Goal: Book appointment/travel/reservation

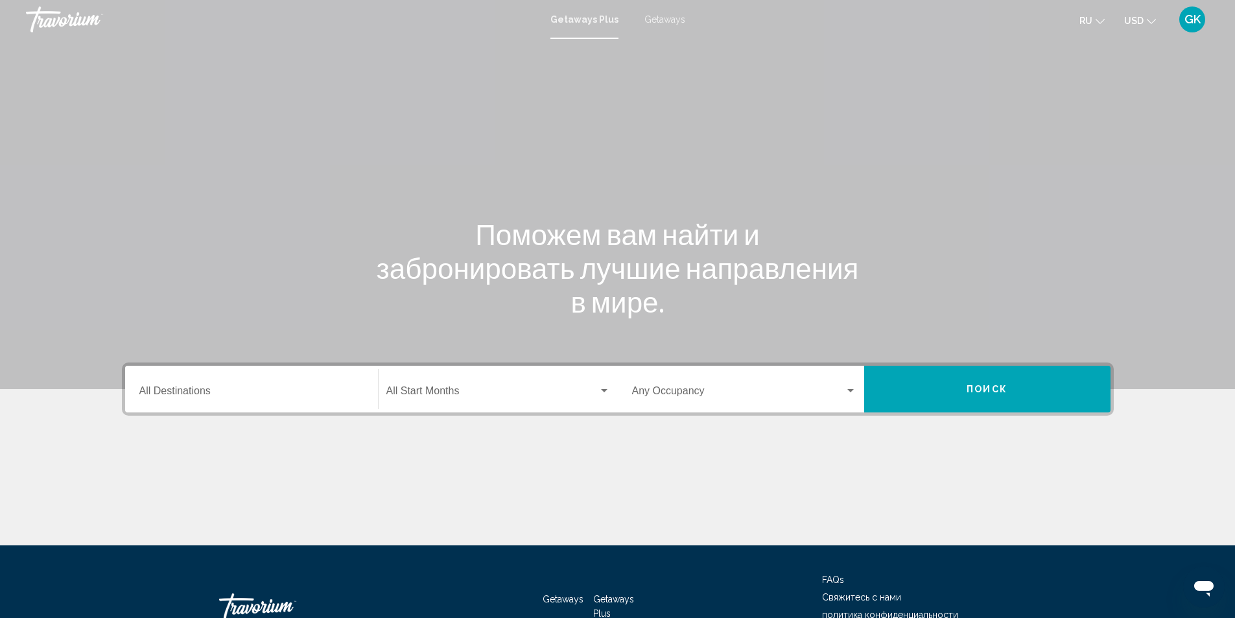
click at [668, 19] on span "Getaways" at bounding box center [664, 19] width 41 height 10
click at [236, 392] on input "Destination All Destinations" at bounding box center [251, 394] width 224 height 12
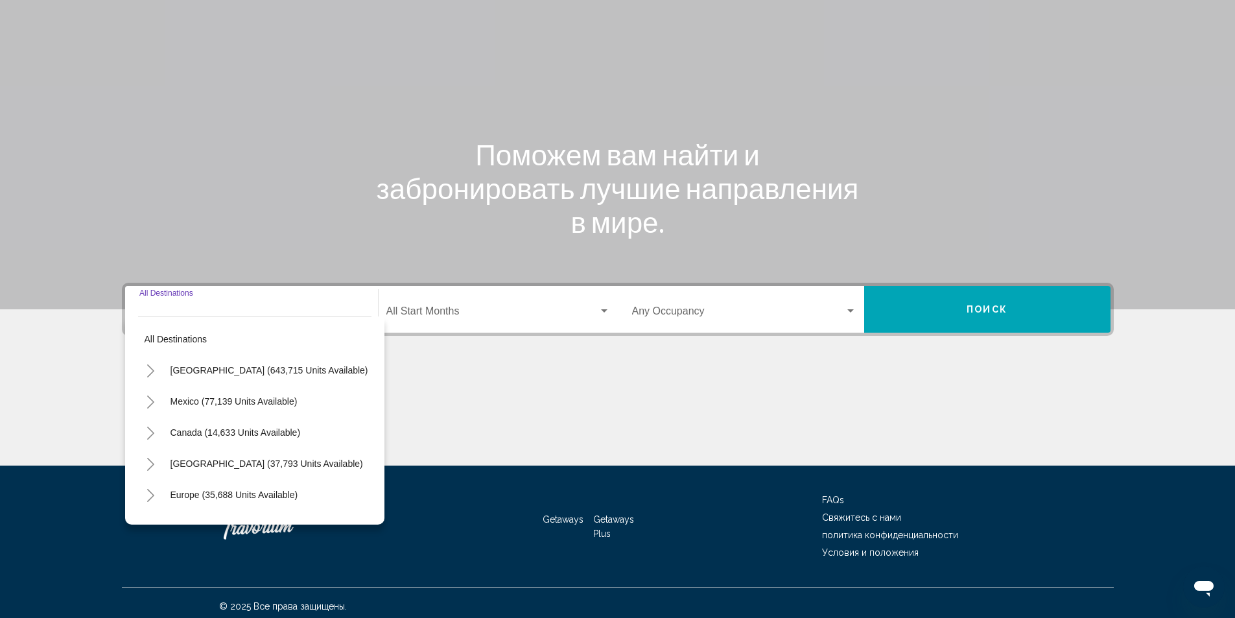
scroll to position [86, 0]
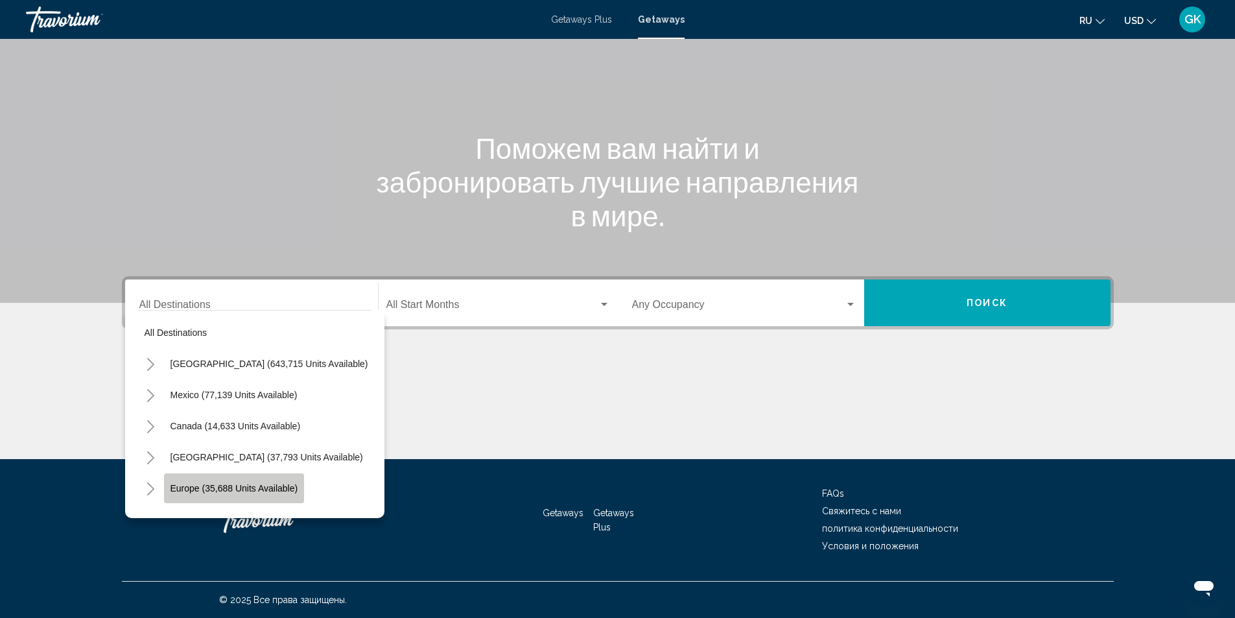
click at [195, 491] on span "Europe (35,688 units available)" at bounding box center [234, 488] width 128 height 10
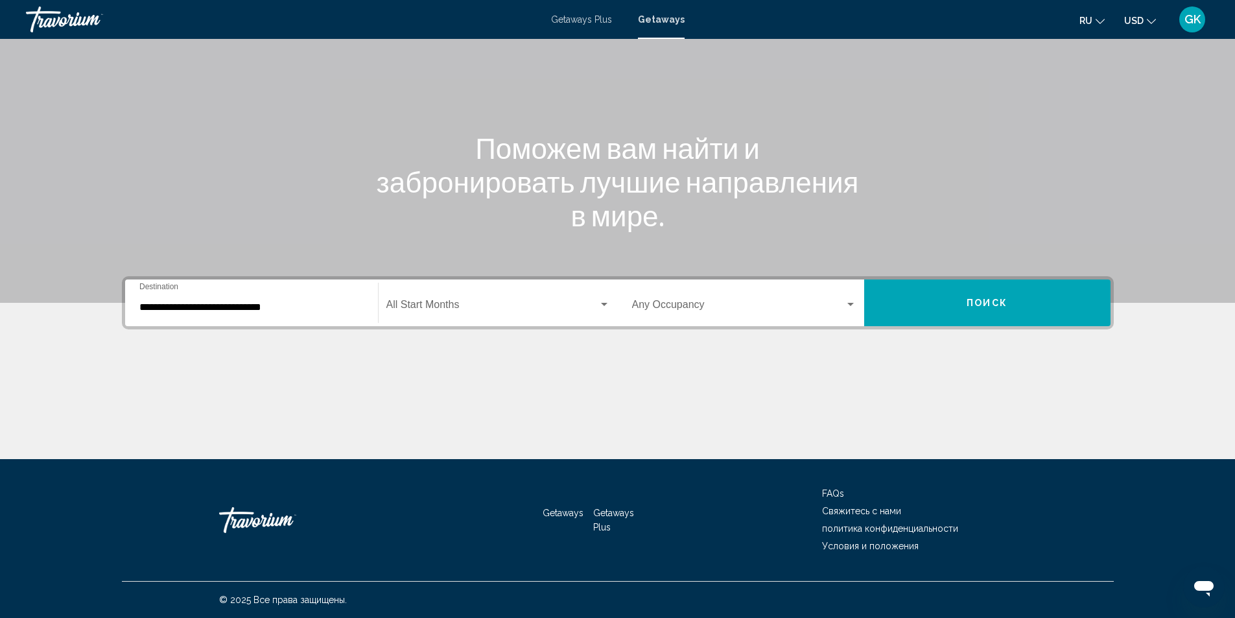
click at [318, 313] on div "**********" at bounding box center [251, 303] width 224 height 41
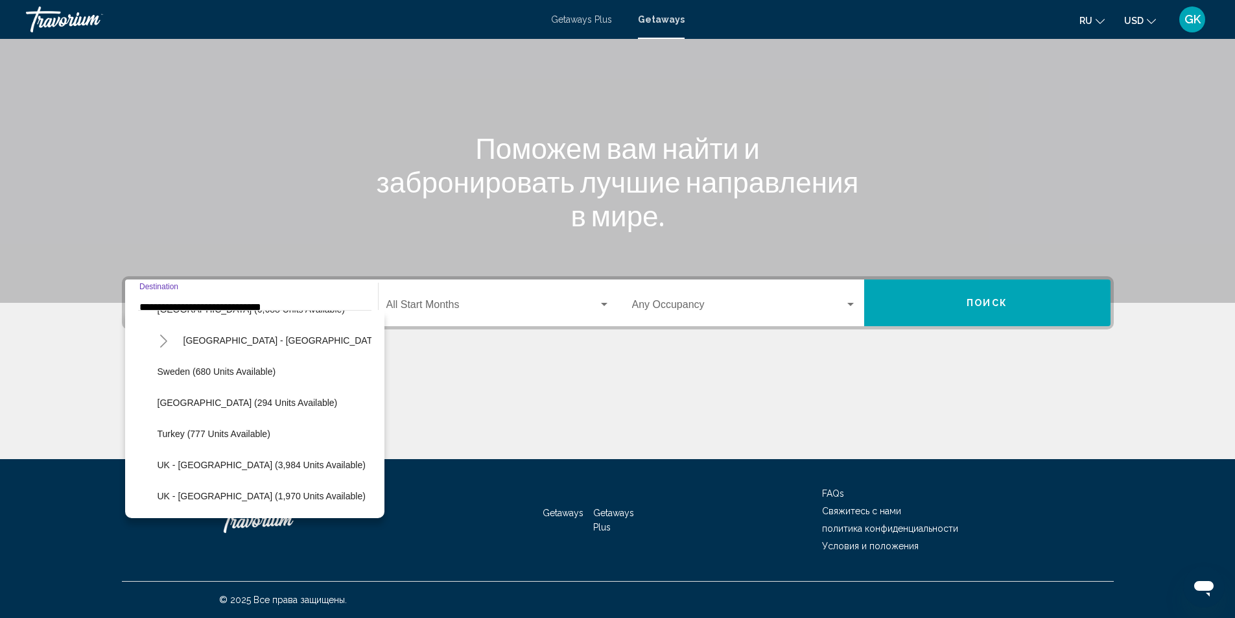
scroll to position [731, 0]
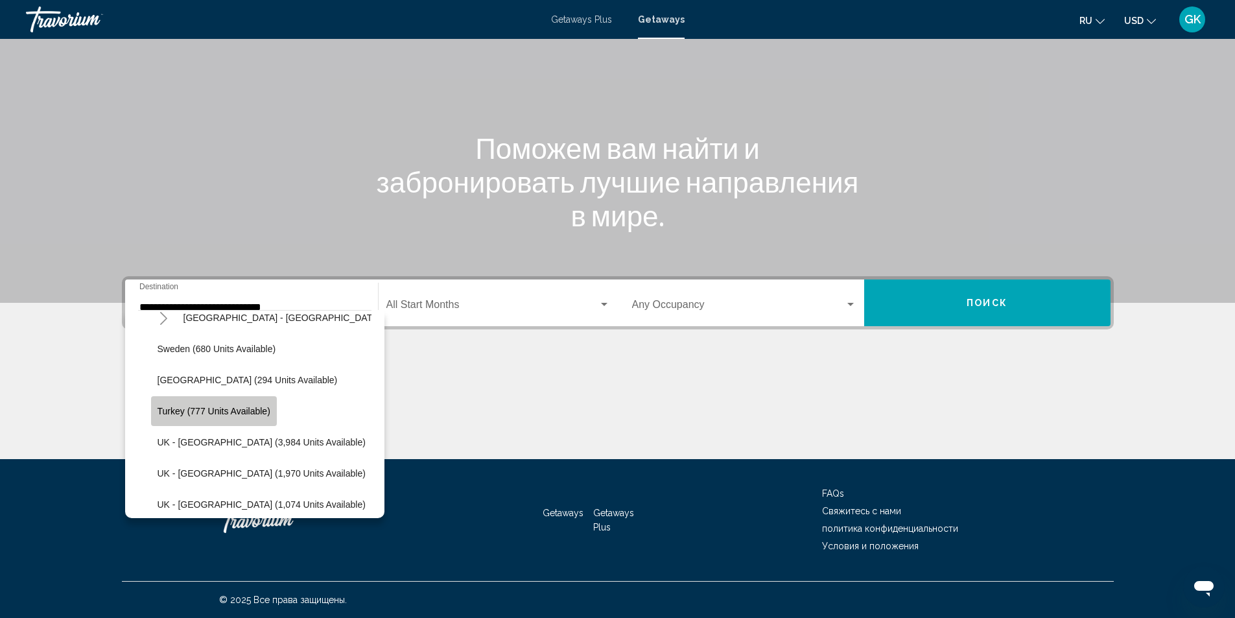
click at [182, 415] on span "Turkey (777 units available)" at bounding box center [214, 411] width 113 height 10
type input "**********"
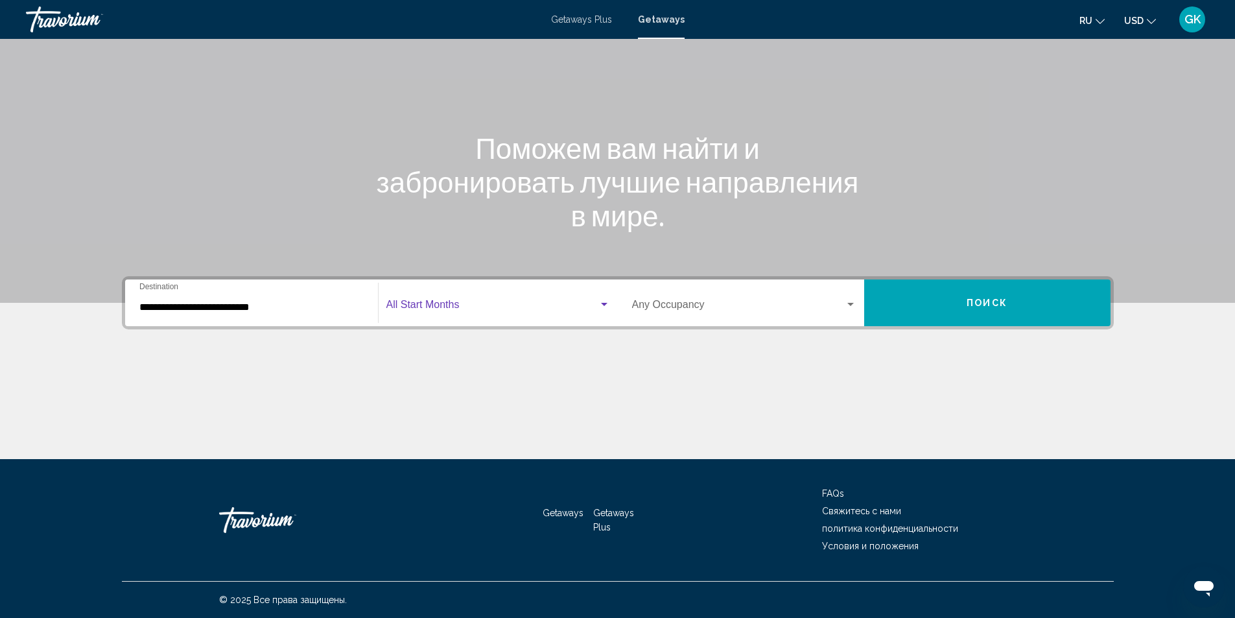
click at [606, 302] on div "Search widget" at bounding box center [604, 304] width 12 height 10
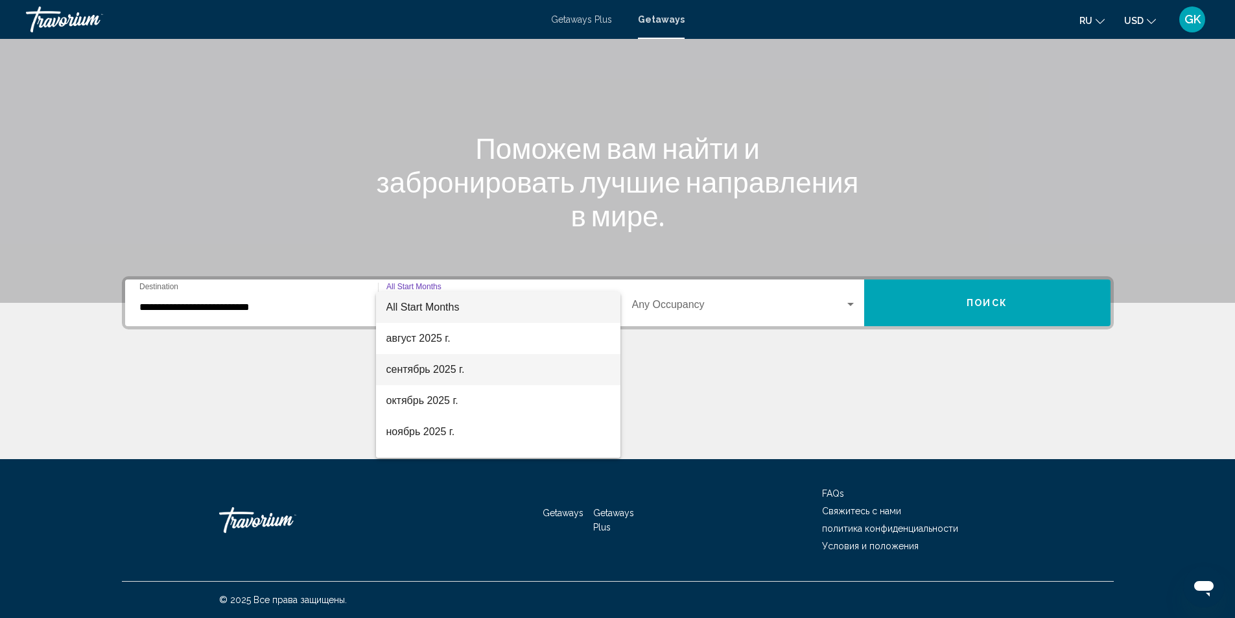
click at [414, 374] on span "сентябрь 2025 г." at bounding box center [498, 369] width 224 height 31
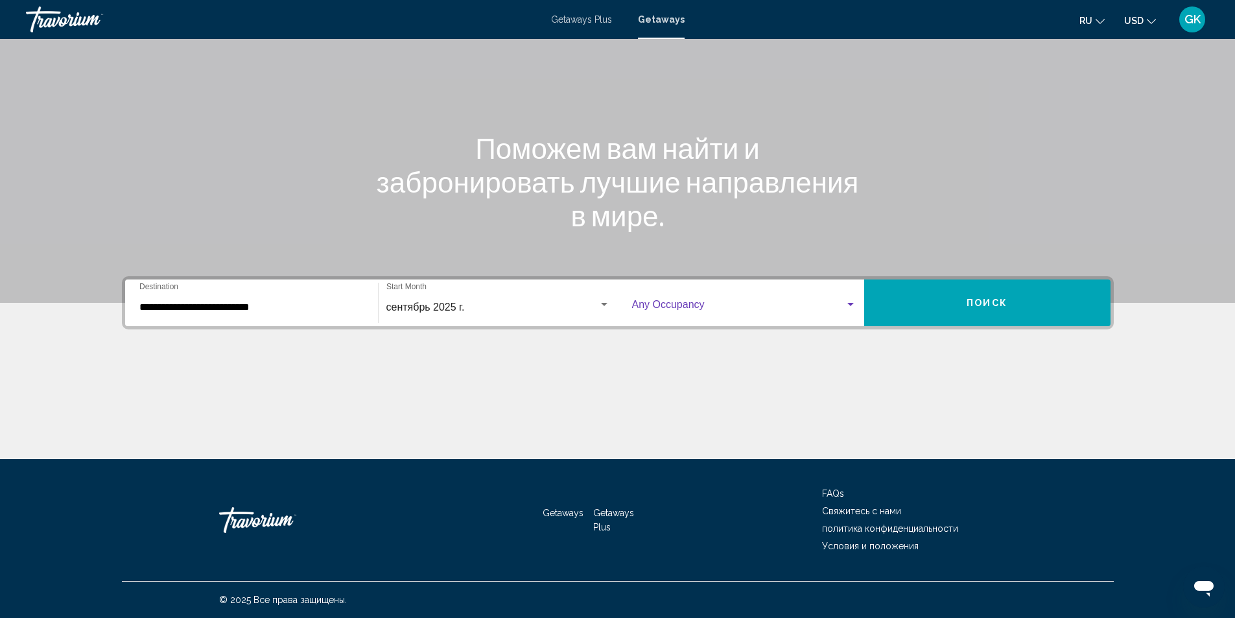
click at [836, 306] on span "Search widget" at bounding box center [738, 307] width 213 height 12
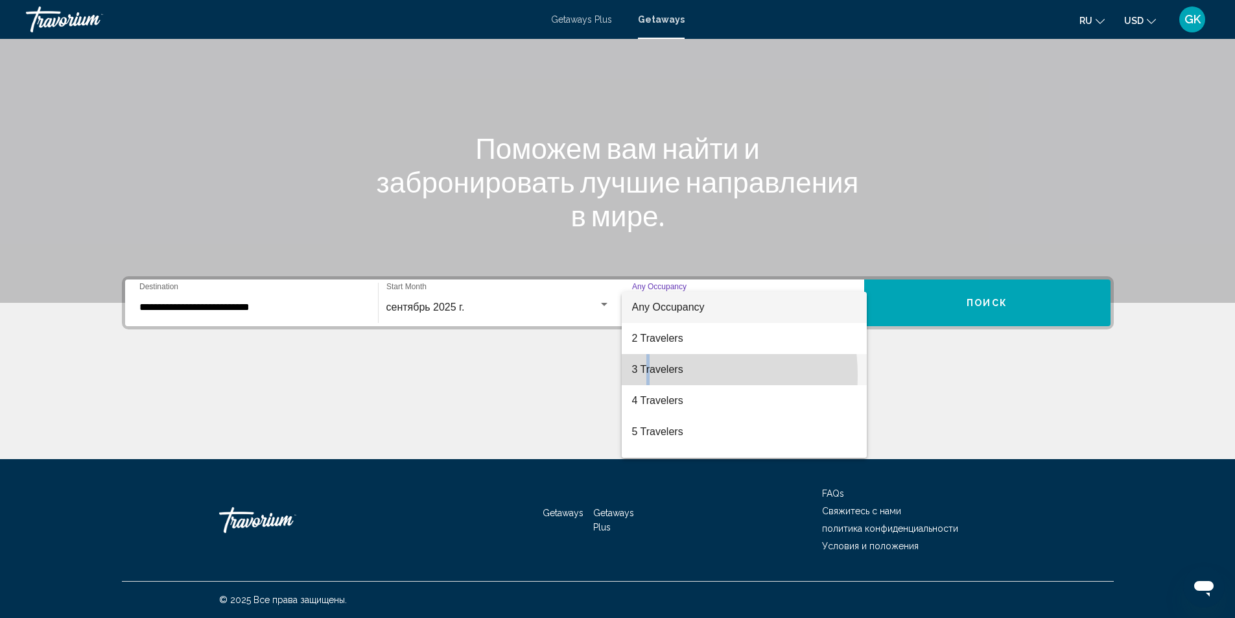
drag, startPoint x: 646, startPoint y: 375, endPoint x: 760, endPoint y: 368, distance: 114.3
click at [651, 373] on span "3 Travelers" at bounding box center [744, 369] width 224 height 31
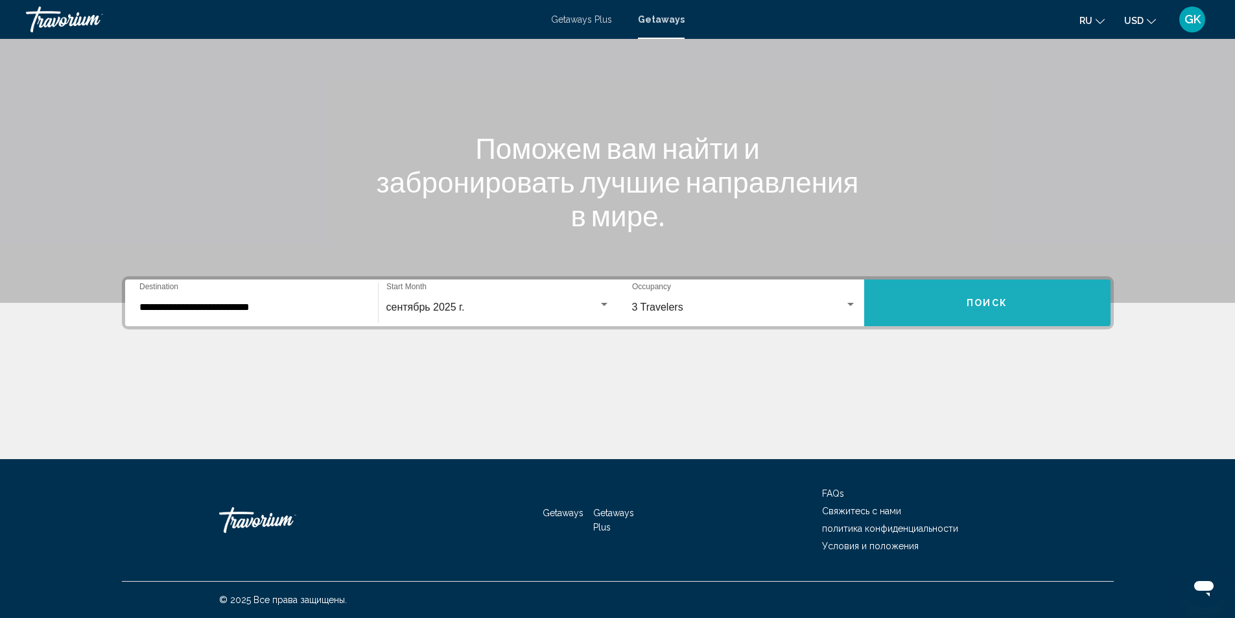
click at [979, 309] on button "Поиск" at bounding box center [987, 302] width 246 height 47
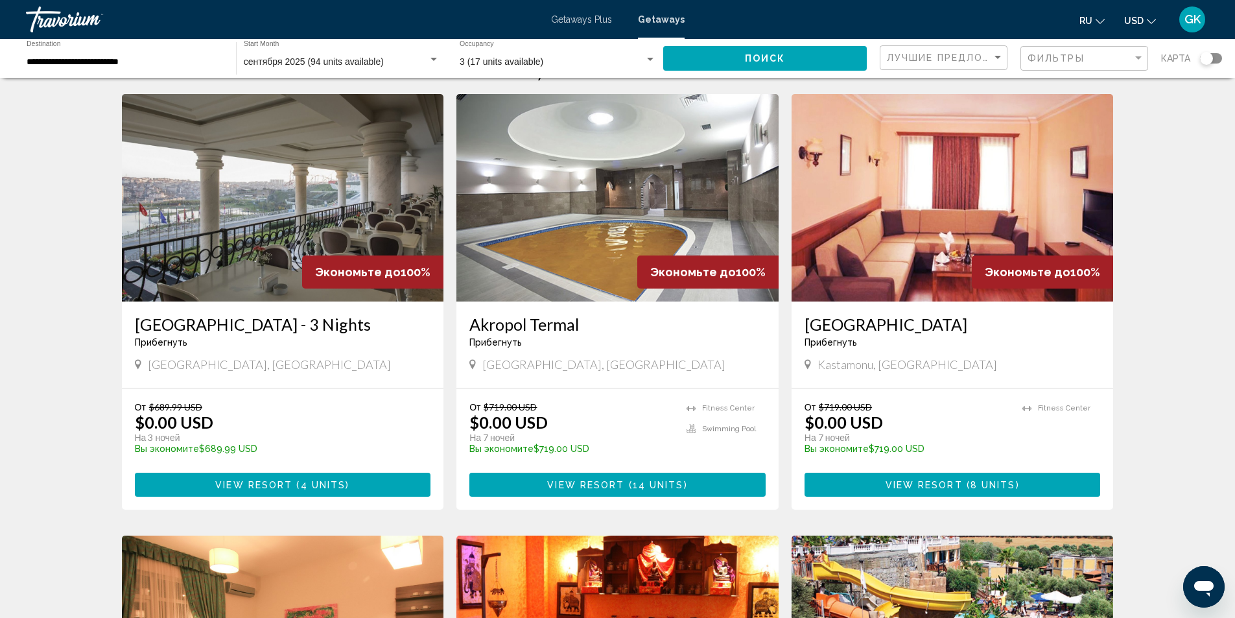
scroll to position [65, 0]
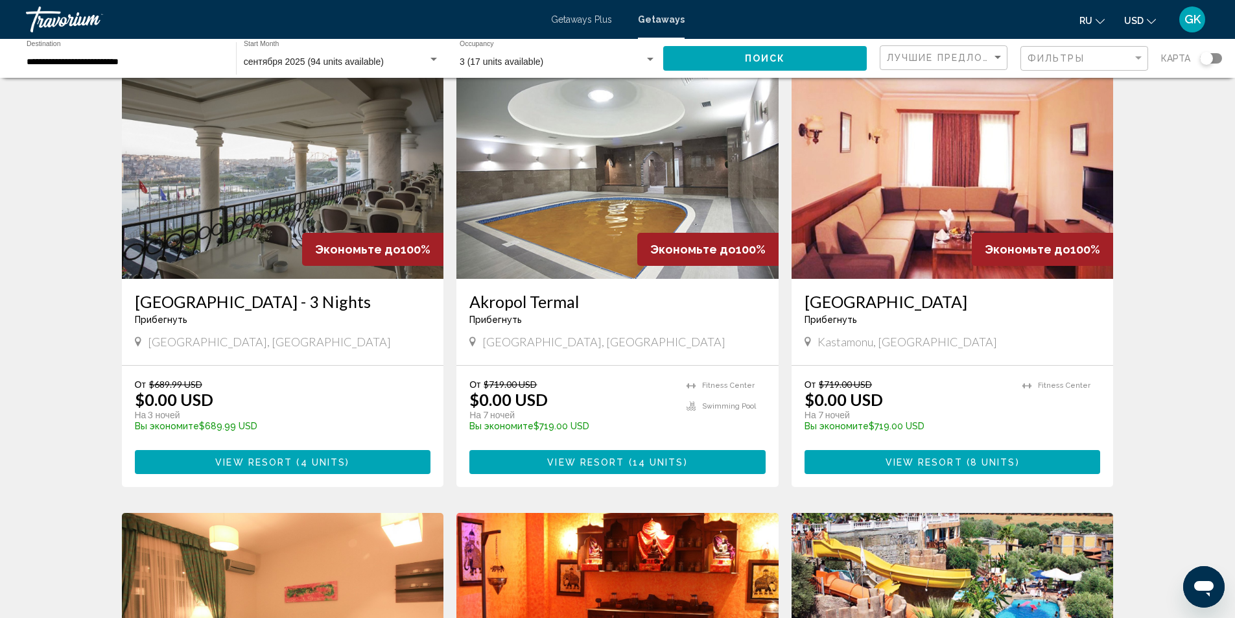
click at [239, 255] on img "Main content" at bounding box center [283, 174] width 322 height 207
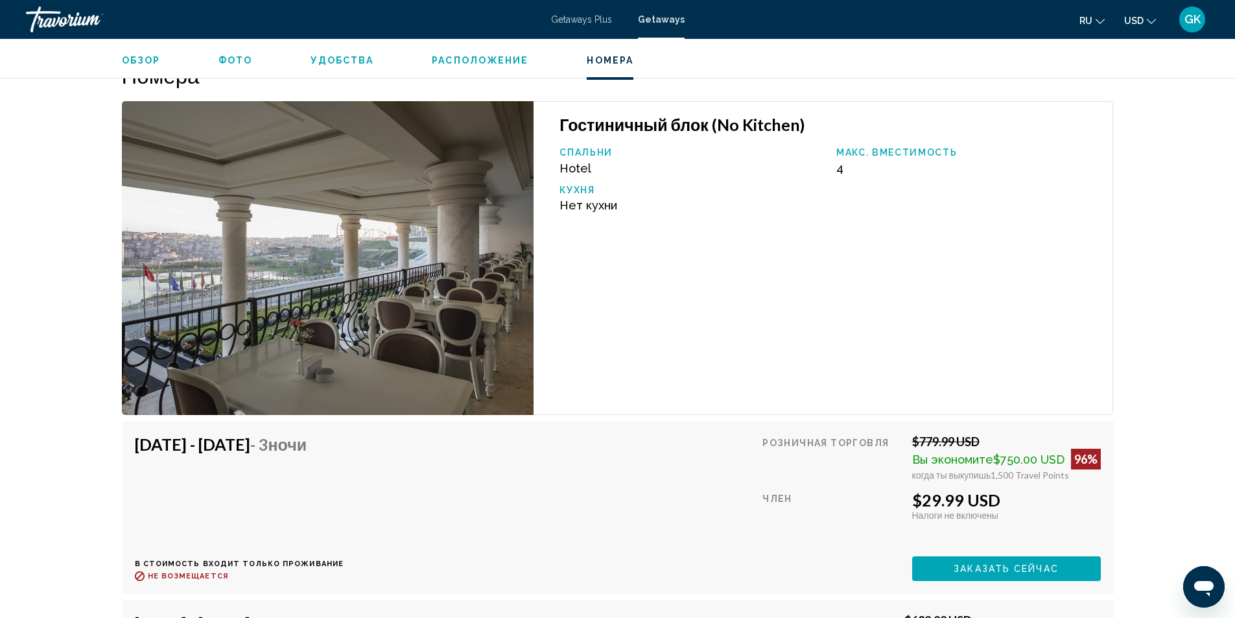
scroll to position [1815, 0]
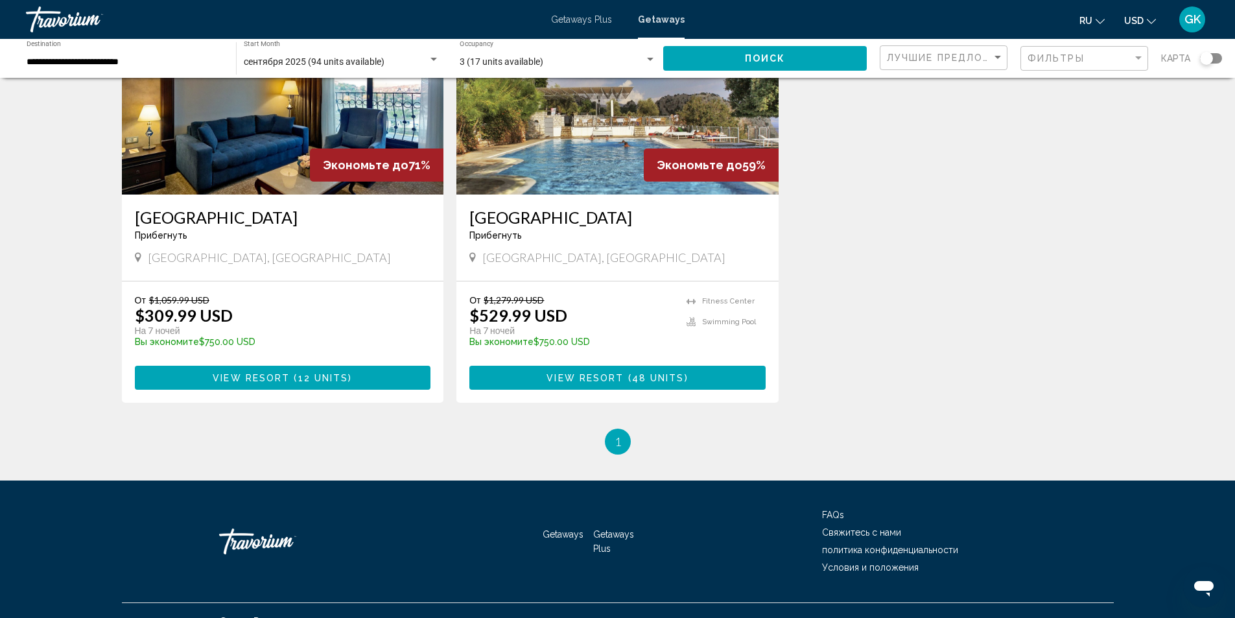
scroll to position [1054, 0]
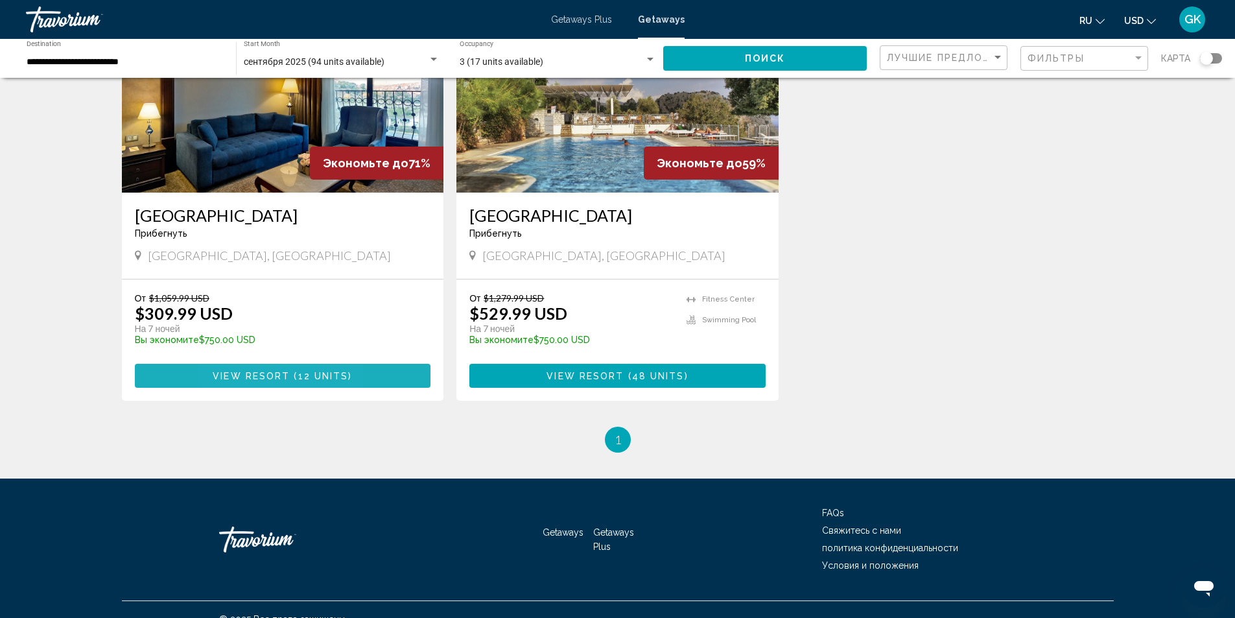
click at [232, 371] on span "View Resort" at bounding box center [251, 376] width 77 height 10
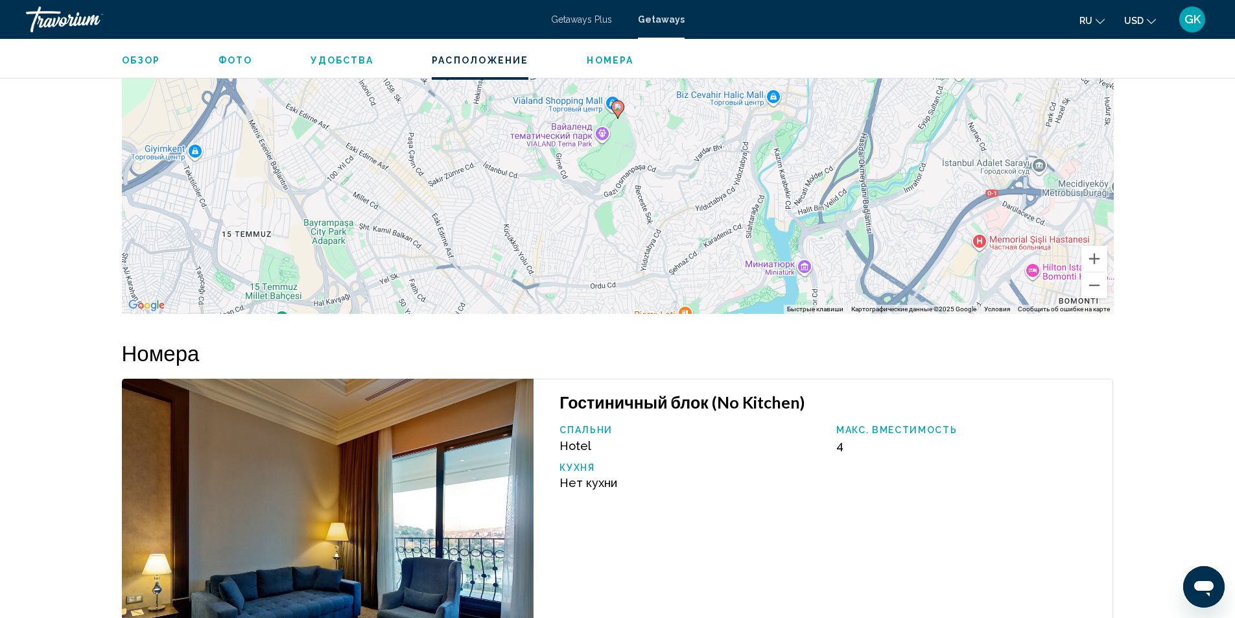
scroll to position [1421, 0]
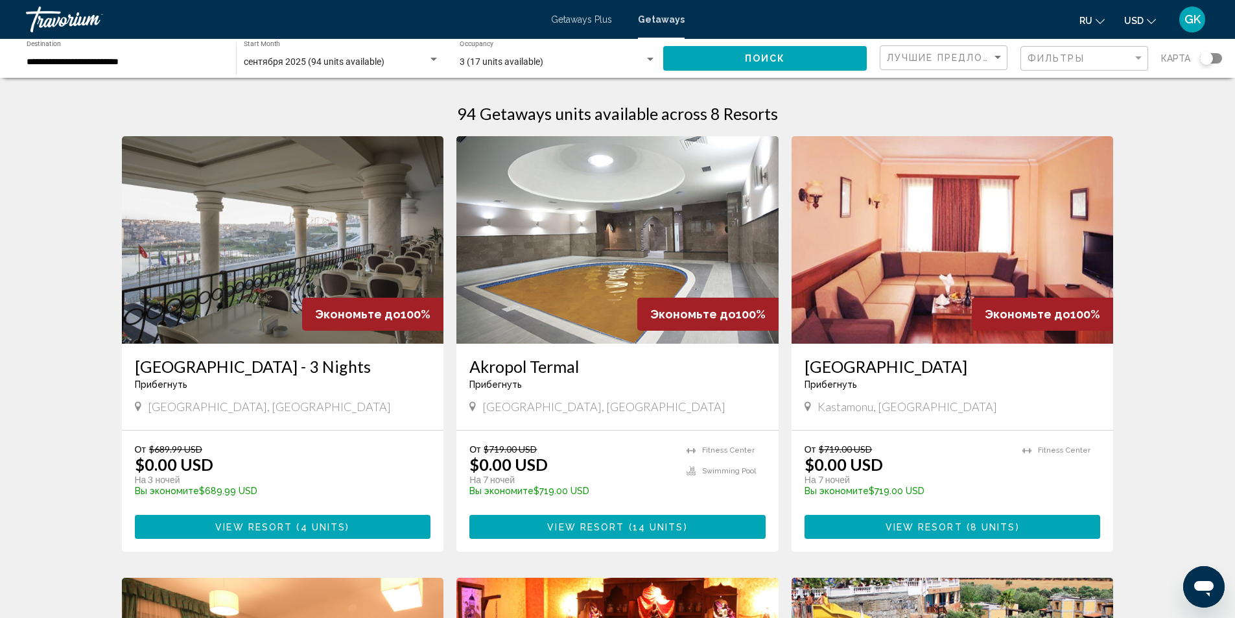
click at [433, 62] on div "Search widget" at bounding box center [434, 59] width 12 height 10
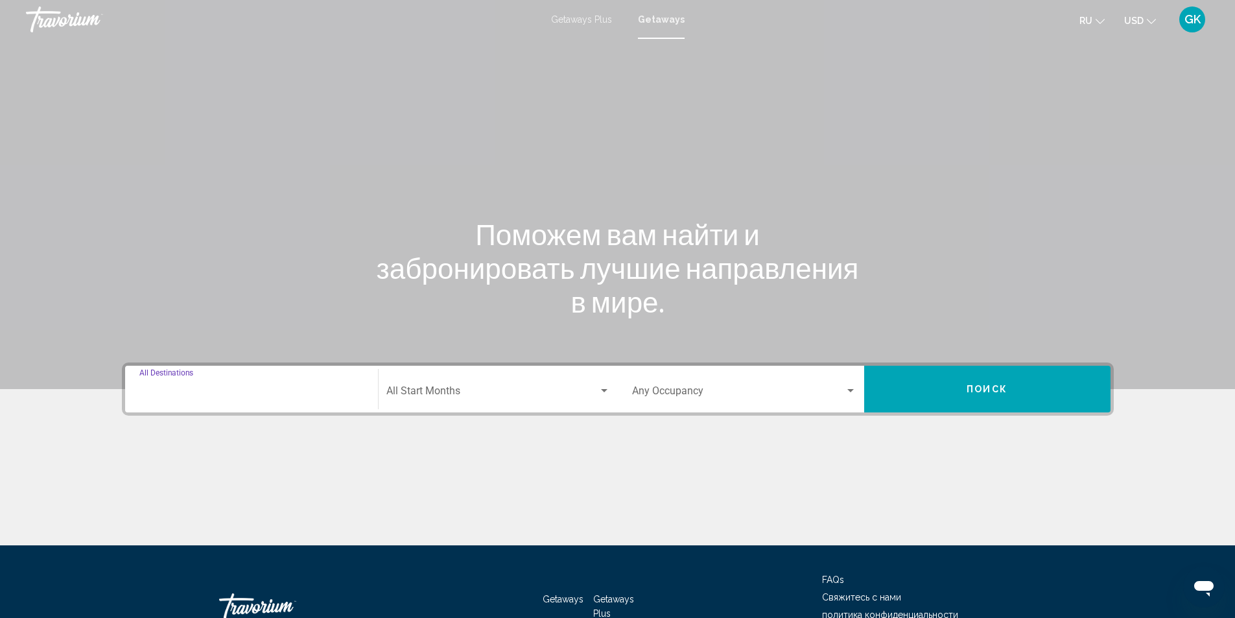
click at [194, 391] on input "Destination All Destinations" at bounding box center [251, 394] width 224 height 12
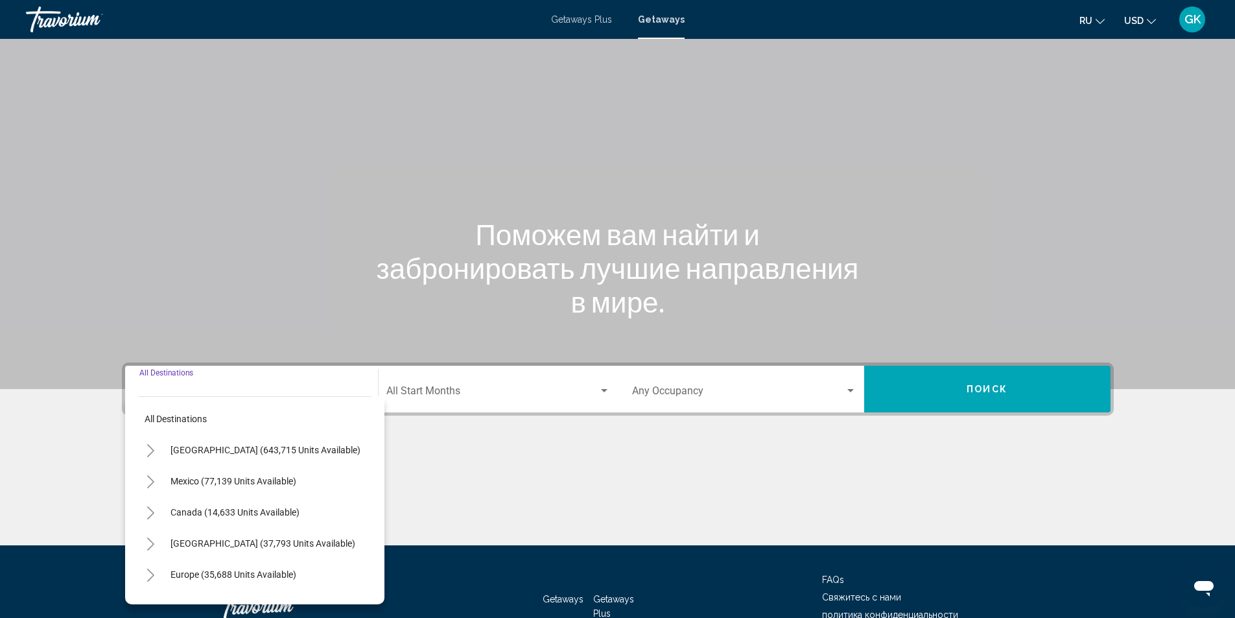
scroll to position [86, 0]
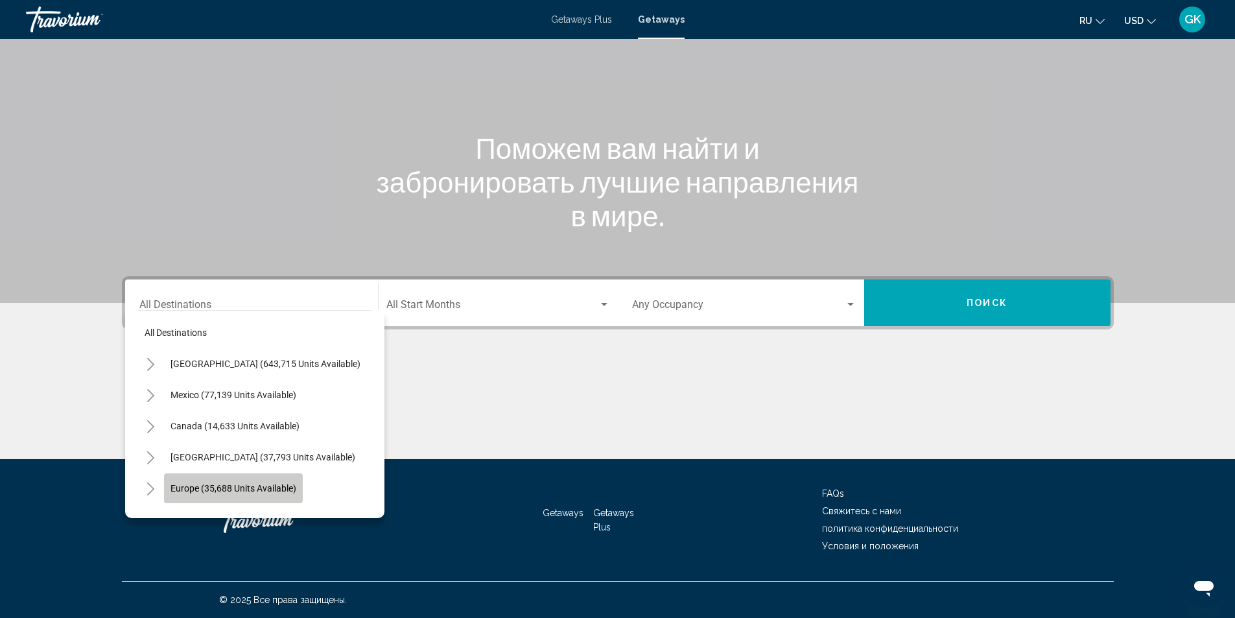
click at [175, 486] on span "Europe (35,688 units available)" at bounding box center [233, 488] width 126 height 10
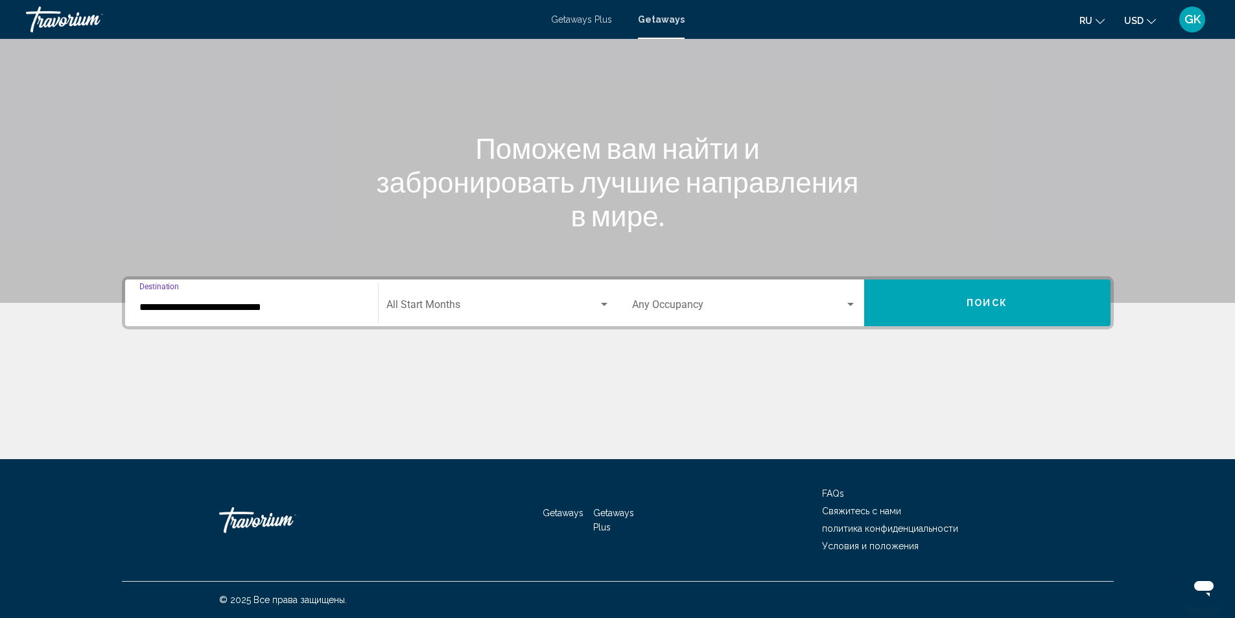
click at [283, 304] on input "**********" at bounding box center [251, 307] width 224 height 12
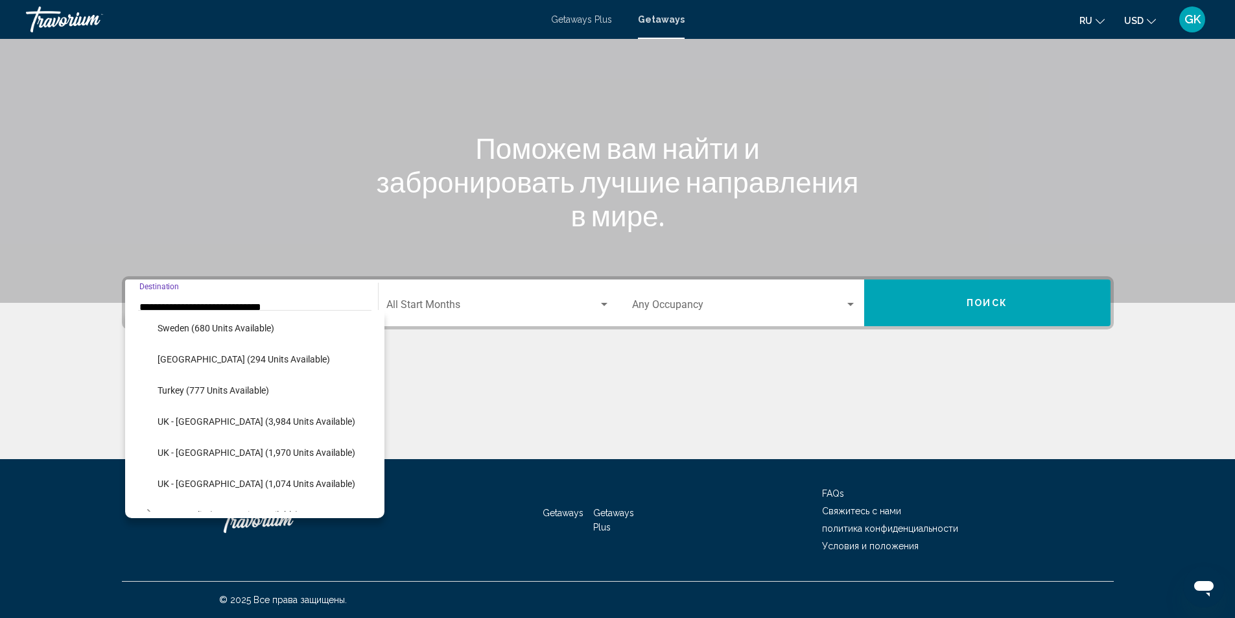
scroll to position [731, 0]
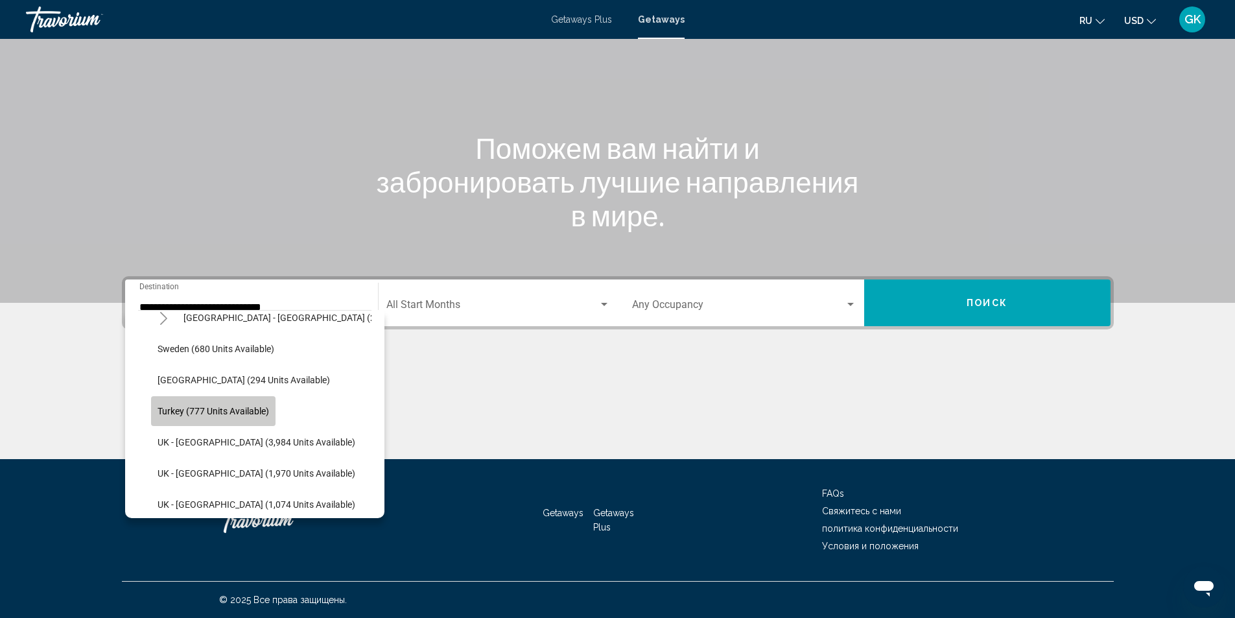
click at [211, 410] on span "Turkey (777 units available)" at bounding box center [213, 411] width 111 height 10
type input "**********"
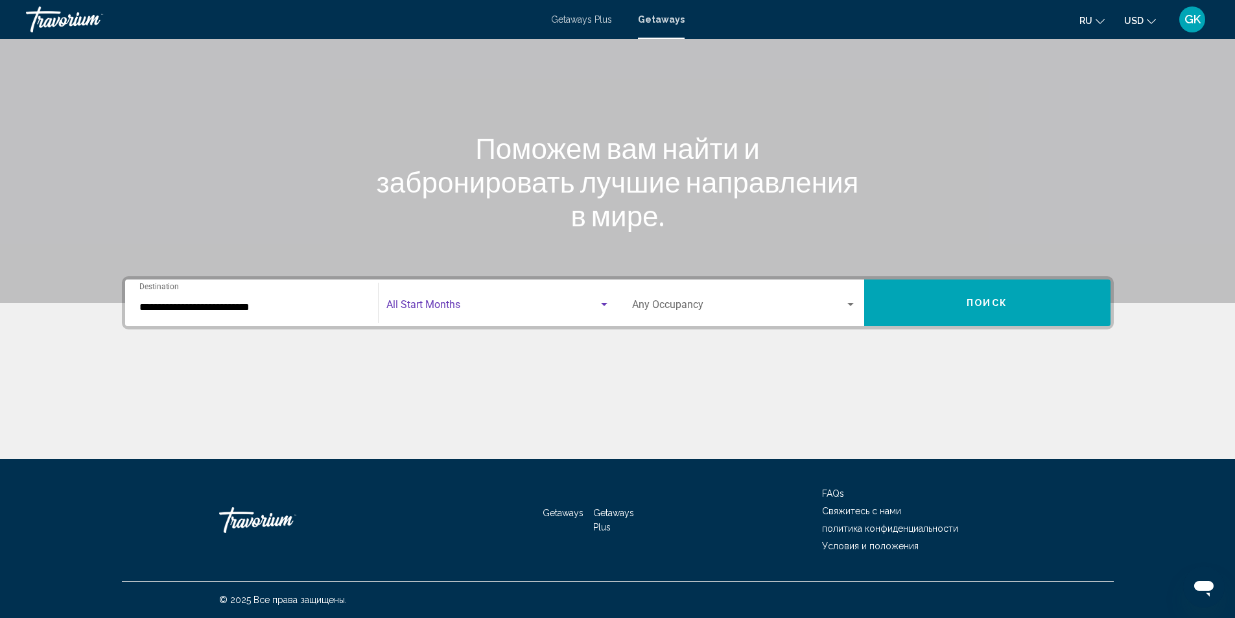
click at [459, 309] on span "Search widget" at bounding box center [492, 307] width 212 height 12
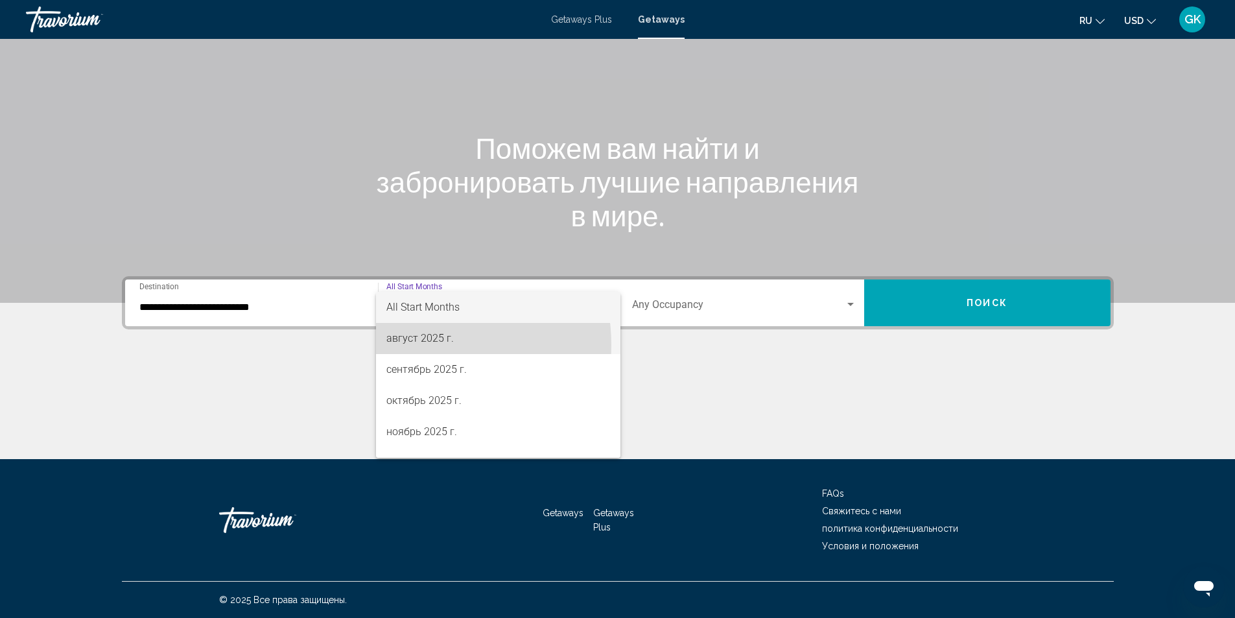
click at [413, 345] on span "август 2025 г." at bounding box center [498, 338] width 224 height 31
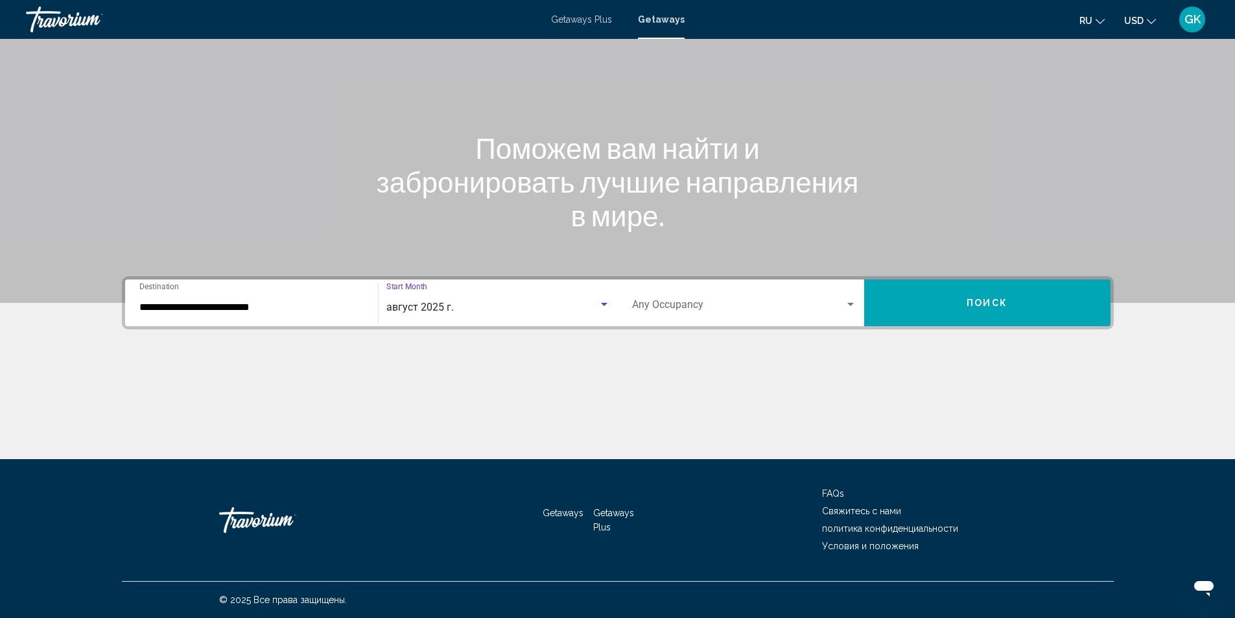
click at [658, 307] on span "Search widget" at bounding box center [738, 307] width 213 height 12
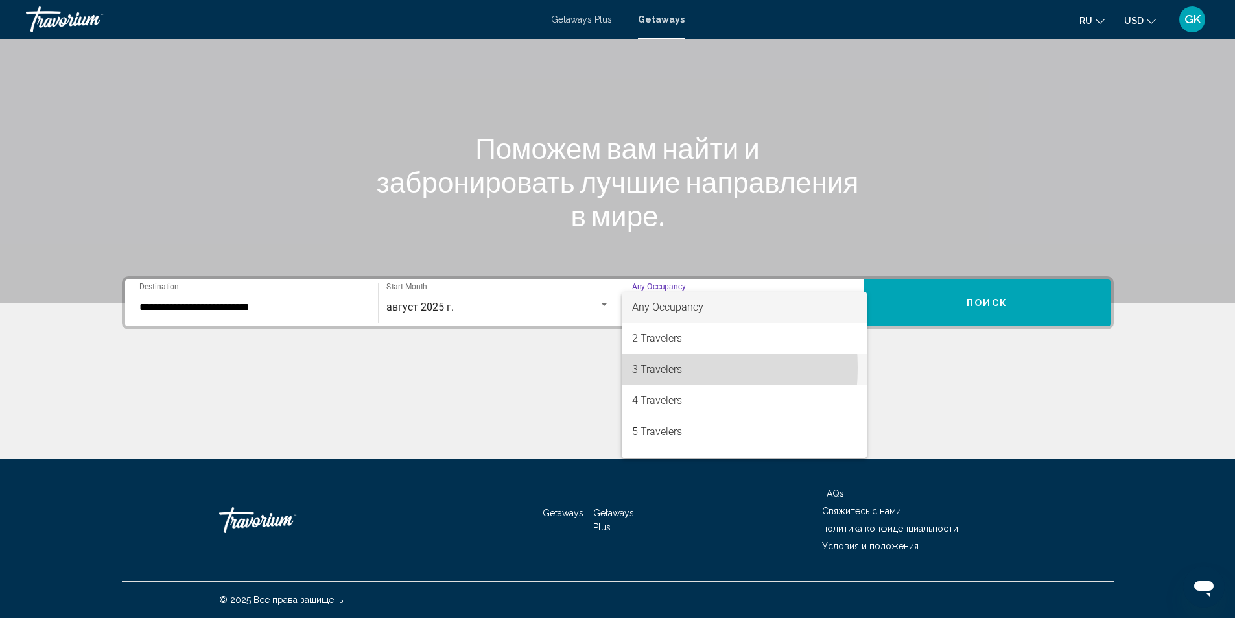
click at [642, 368] on span "3 Travelers" at bounding box center [744, 369] width 224 height 31
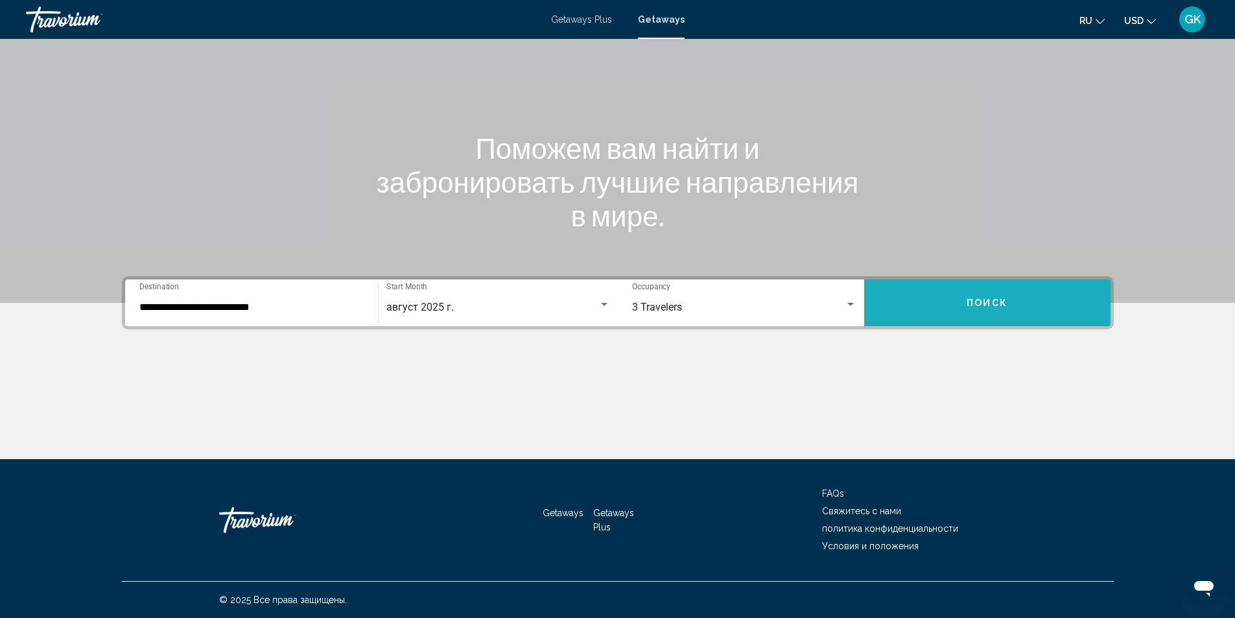
click at [1014, 293] on button "Поиск" at bounding box center [987, 302] width 246 height 47
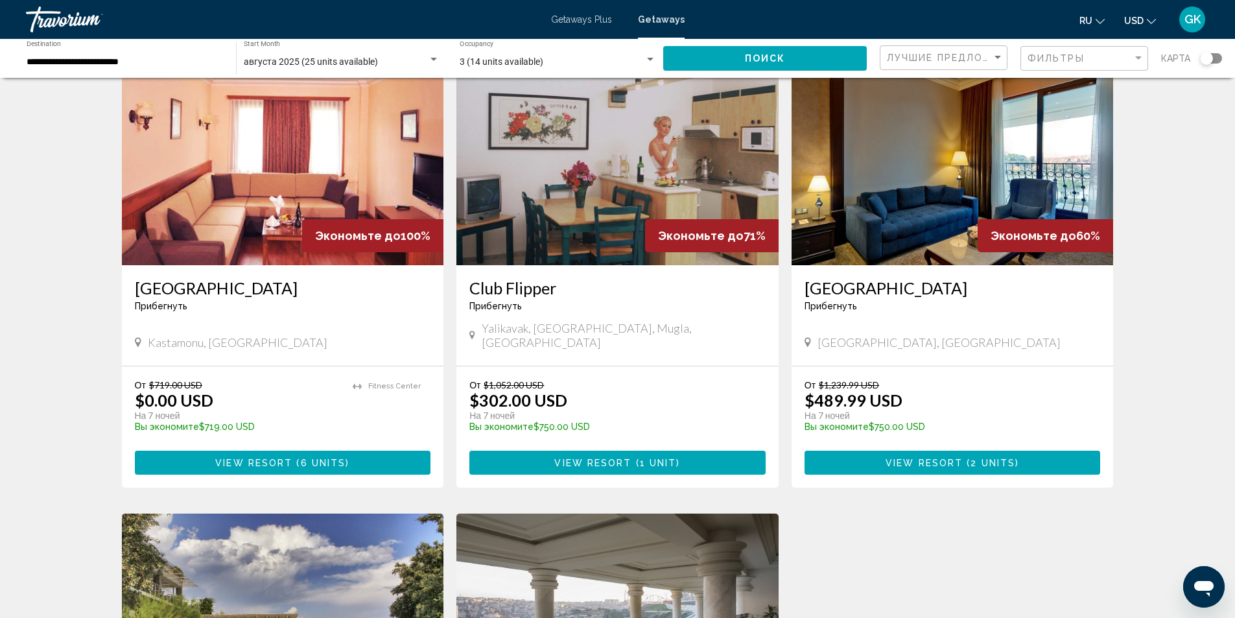
scroll to position [65, 0]
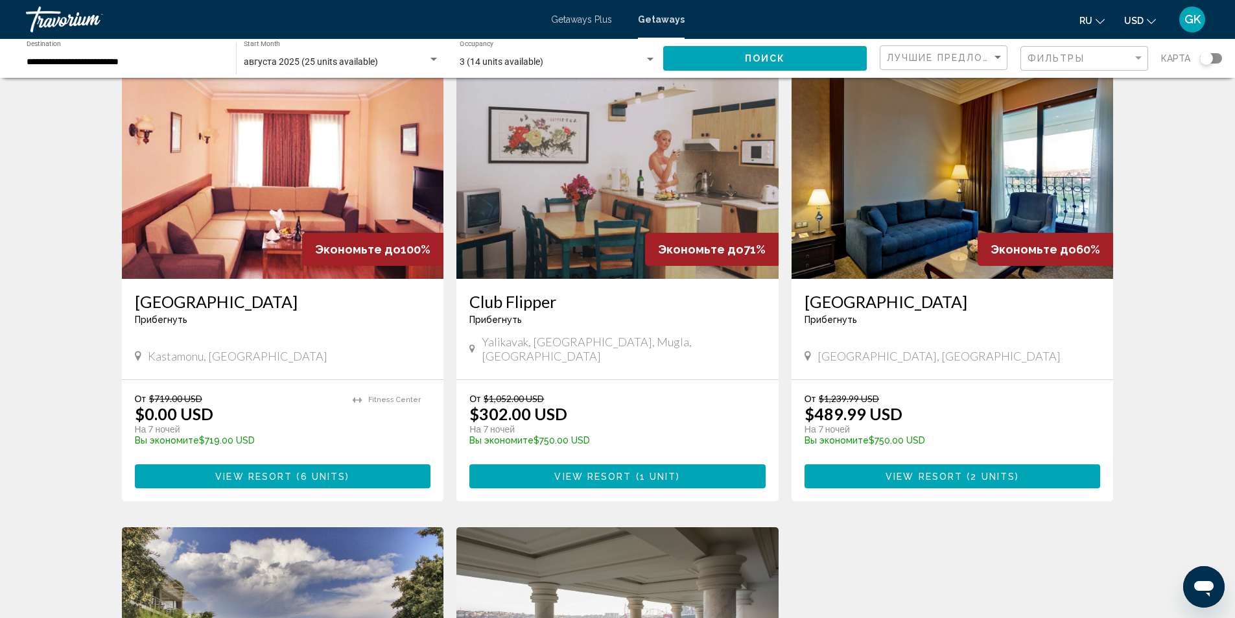
click at [941, 220] on img "Main content" at bounding box center [952, 174] width 322 height 207
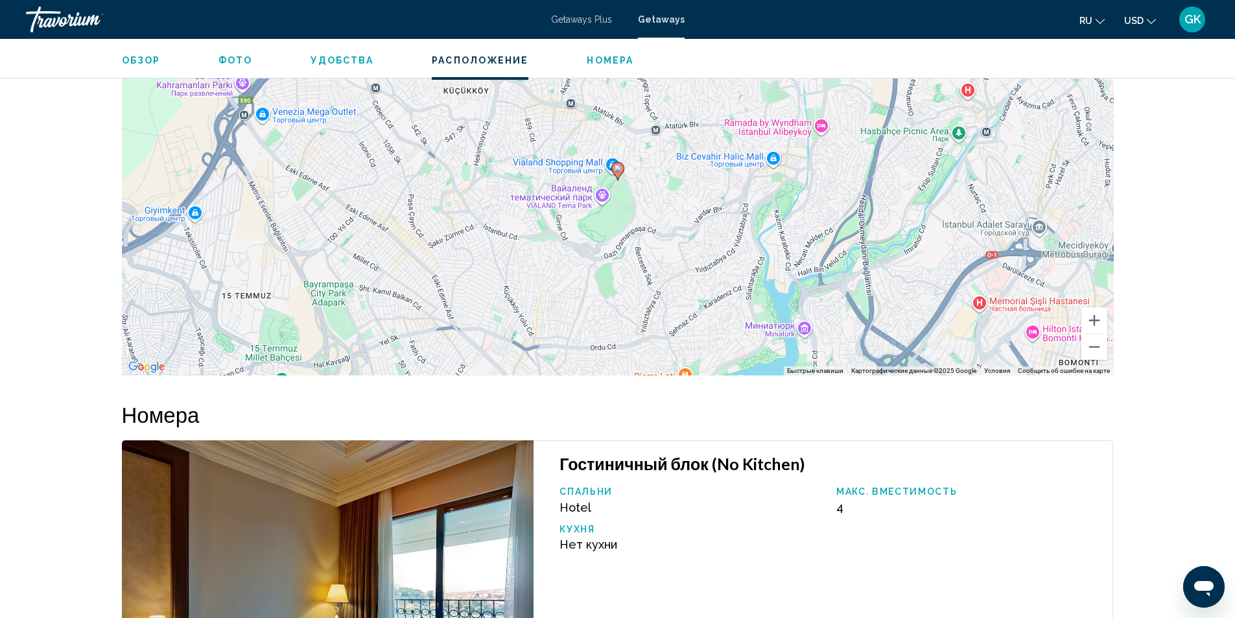
scroll to position [1880, 0]
